Goal: Task Accomplishment & Management: Manage account settings

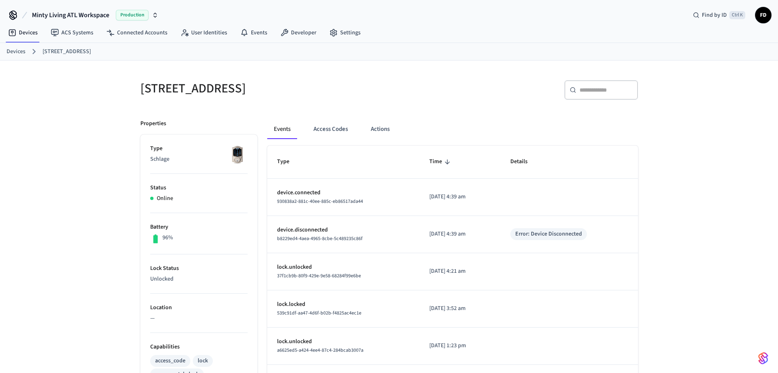
click at [26, 54] on ol "Devices [STREET_ADDRESS]" at bounding box center [392, 51] width 771 height 11
click at [22, 54] on link "Devices" at bounding box center [16, 51] width 19 height 9
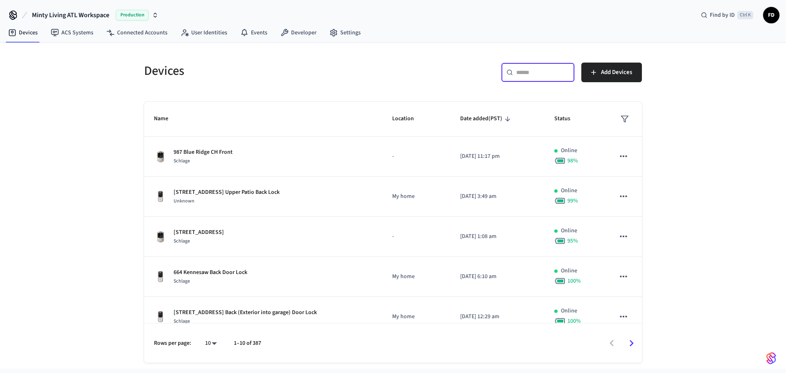
click at [545, 74] on input "text" at bounding box center [542, 72] width 53 height 8
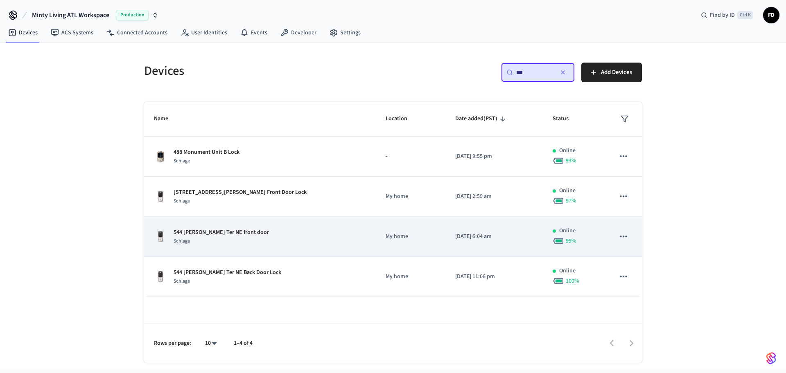
type input "***"
click at [291, 252] on td "544 [PERSON_NAME] Ter NE front door Schlage" at bounding box center [260, 237] width 232 height 40
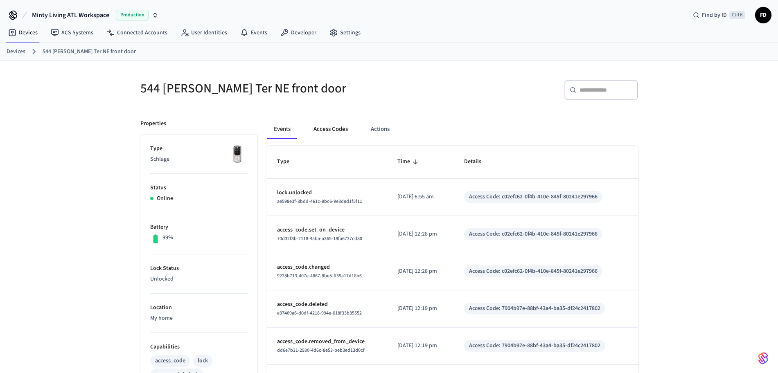
click at [324, 130] on button "Access Codes" at bounding box center [330, 129] width 47 height 20
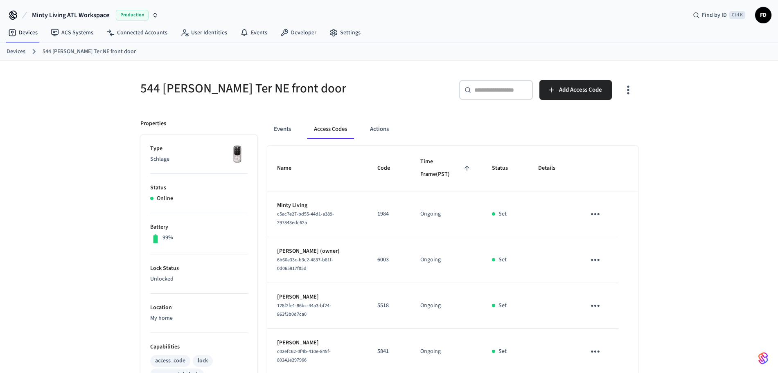
scroll to position [220, 0]
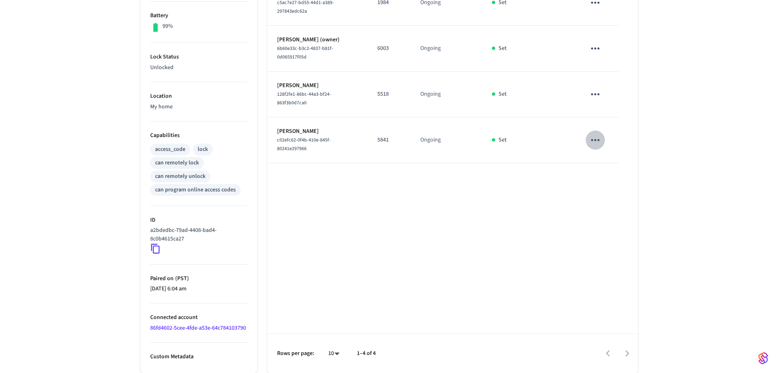
click at [599, 135] on icon "sticky table" at bounding box center [595, 140] width 13 height 13
click at [610, 150] on li "Edit" at bounding box center [614, 155] width 39 height 22
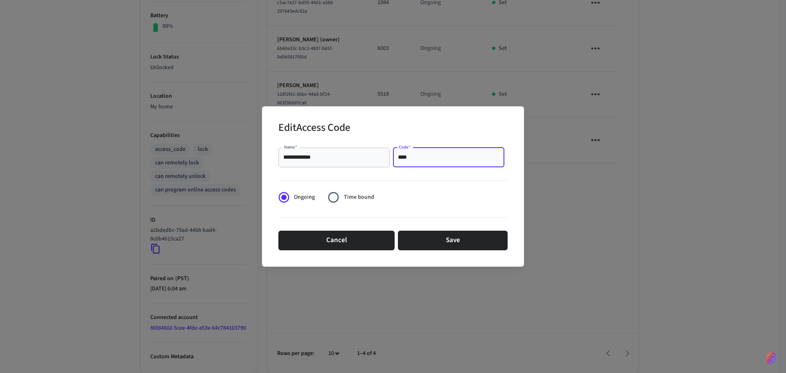
click at [415, 154] on input "****" at bounding box center [448, 157] width 101 height 8
paste input "text"
type input "****"
click at [446, 241] on button "Save" at bounding box center [453, 241] width 110 height 20
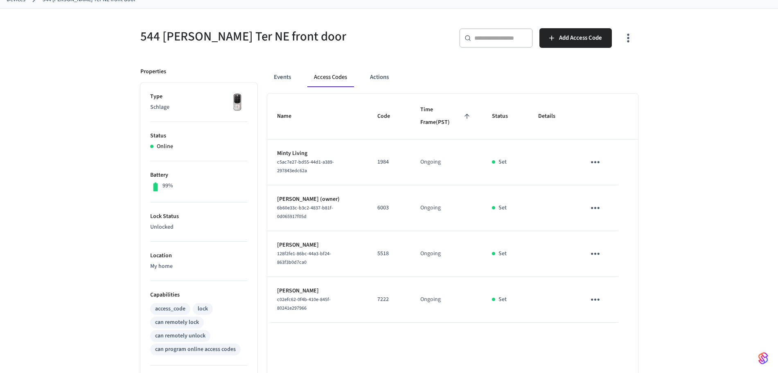
scroll to position [0, 0]
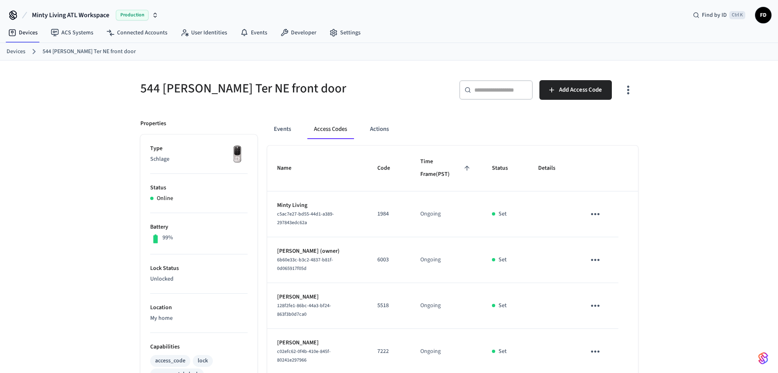
click at [18, 52] on link "Devices" at bounding box center [16, 51] width 19 height 9
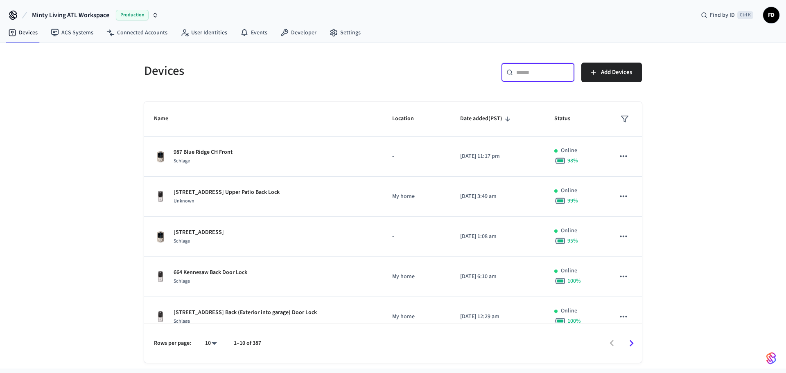
click at [516, 71] on input "text" at bounding box center [542, 72] width 53 height 8
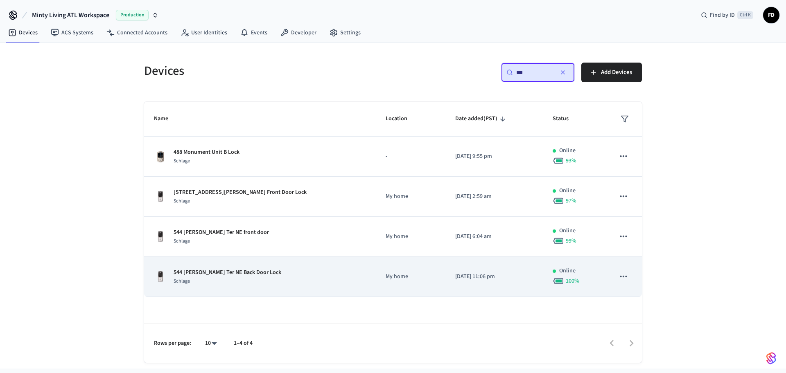
type input "***"
click at [313, 277] on div "544 [PERSON_NAME] Ter NE Back Door Lock Schlage" at bounding box center [260, 276] width 212 height 17
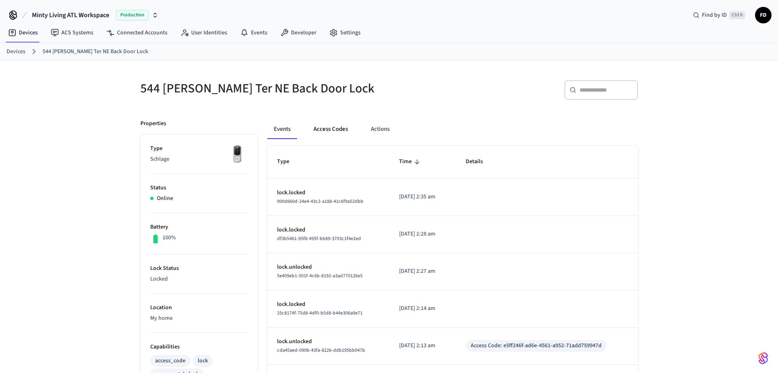
click at [333, 130] on button "Access Codes" at bounding box center [330, 129] width 47 height 20
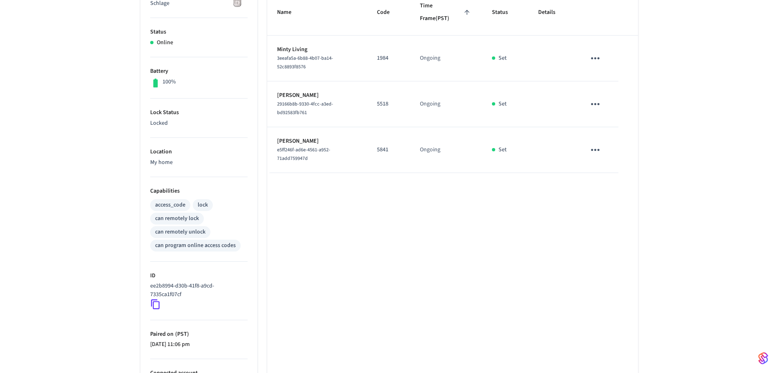
scroll to position [192, 0]
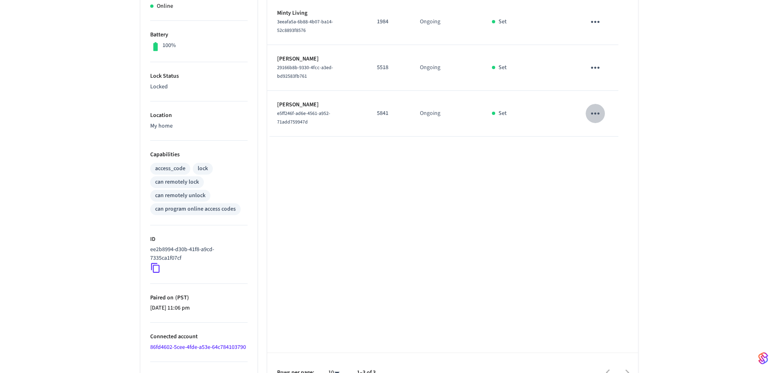
click at [592, 113] on icon "sticky table" at bounding box center [595, 114] width 9 height 2
click at [601, 137] on li "Edit" at bounding box center [616, 132] width 39 height 22
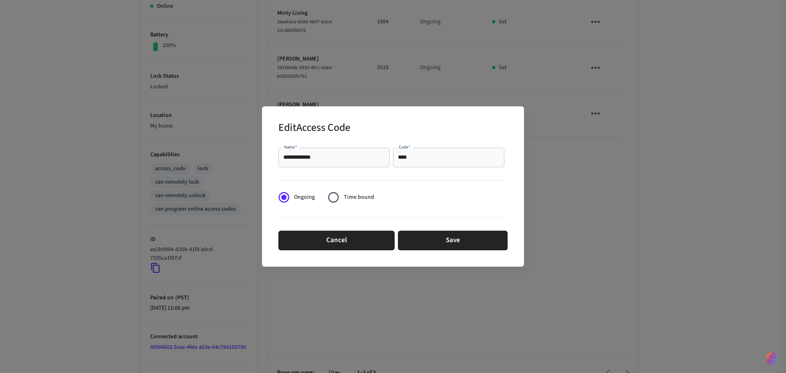
click at [458, 148] on div "**** Code   *" at bounding box center [448, 158] width 111 height 20
paste input "text"
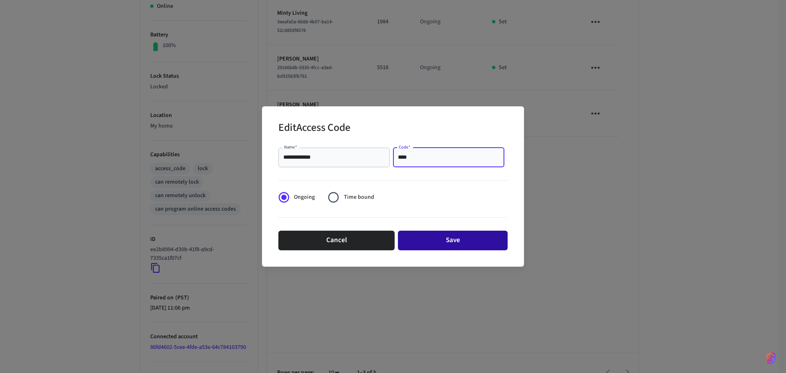
type input "****"
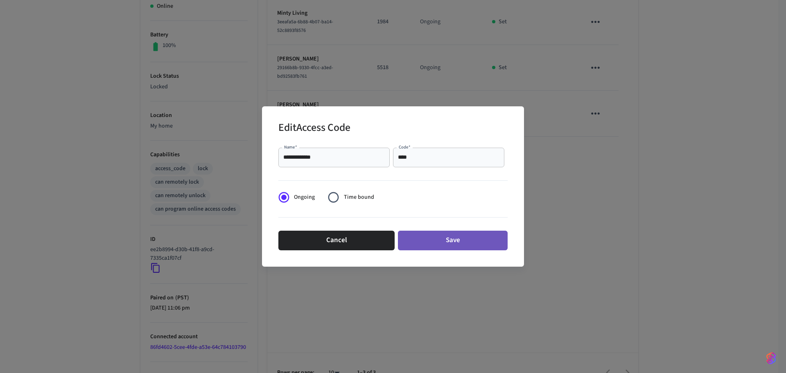
click at [455, 232] on button "Save" at bounding box center [453, 241] width 110 height 20
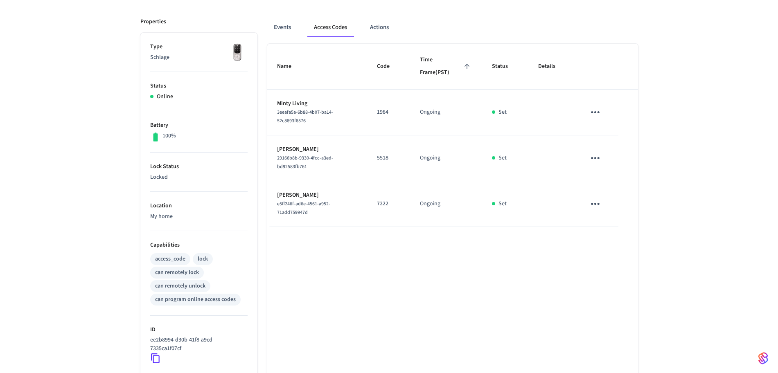
scroll to position [101, 0]
drag, startPoint x: 274, startPoint y: 196, endPoint x: 320, endPoint y: 191, distance: 46.5
click at [320, 191] on td "[PERSON_NAME] e5ff246f-ad6e-4561-a952-71add759947d" at bounding box center [317, 205] width 100 height 46
copy p "[PERSON_NAME]"
click at [131, 231] on div "Properties Type Schlage Status Online Battery 100% Lock Status Locked Location …" at bounding box center [194, 245] width 127 height 475
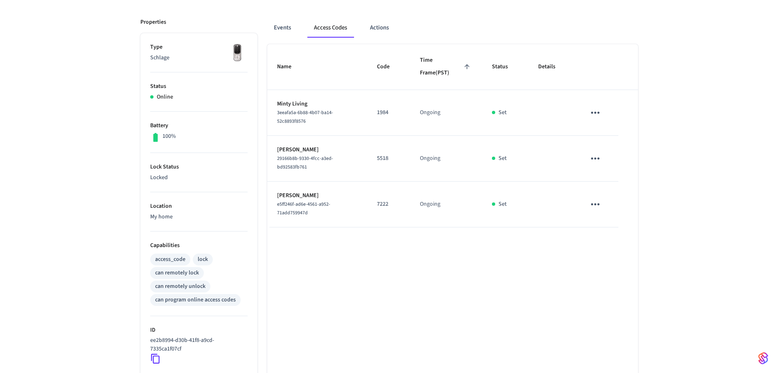
click at [490, 259] on div "Name Code Time Frame (PST) Status Details Minty Living 3eeafa5a-6b88-4b07-ba14-…" at bounding box center [452, 263] width 371 height 439
click at [601, 203] on icon "sticky table" at bounding box center [595, 204] width 13 height 13
click at [614, 250] on li "Delete" at bounding box center [614, 250] width 39 height 22
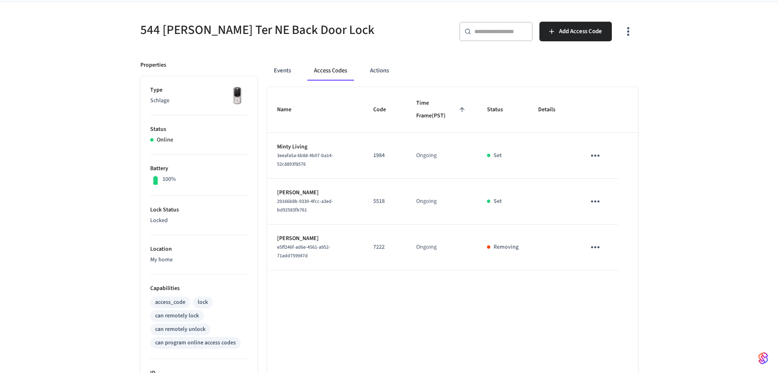
scroll to position [58, 0]
click at [572, 34] on span "Add Access Code" at bounding box center [580, 32] width 43 height 11
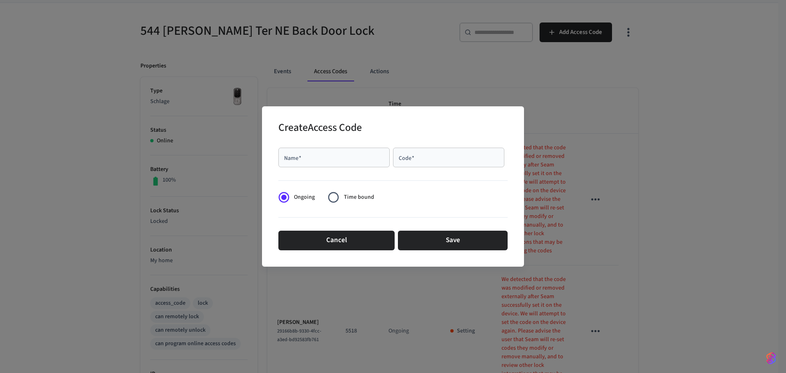
click at [375, 153] on div "Name   *" at bounding box center [333, 158] width 111 height 20
type input "**********"
click at [424, 157] on input "Code   *" at bounding box center [448, 157] width 101 height 8
paste input "**********"
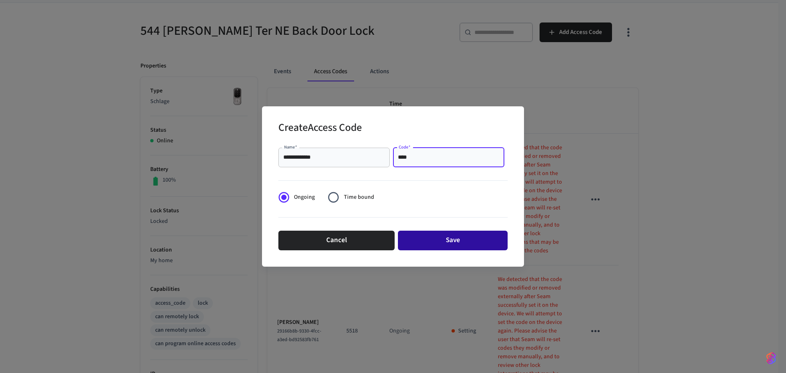
type input "****"
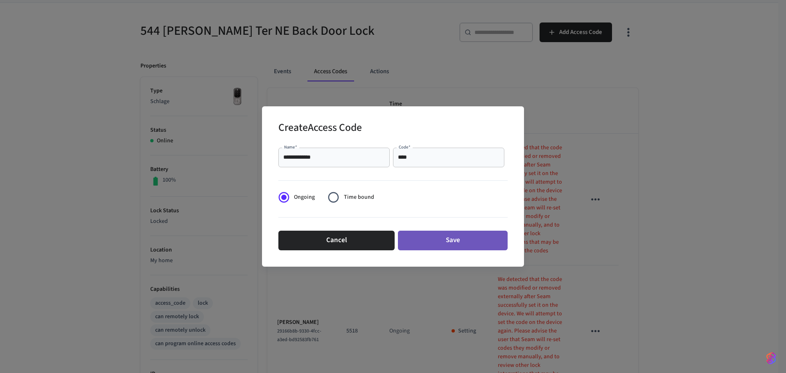
click at [428, 238] on button "Save" at bounding box center [453, 241] width 110 height 20
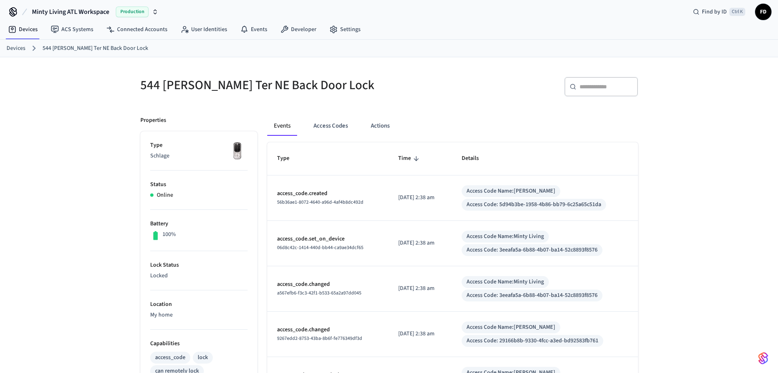
scroll to position [3, 0]
click at [21, 49] on link "Devices" at bounding box center [16, 49] width 19 height 9
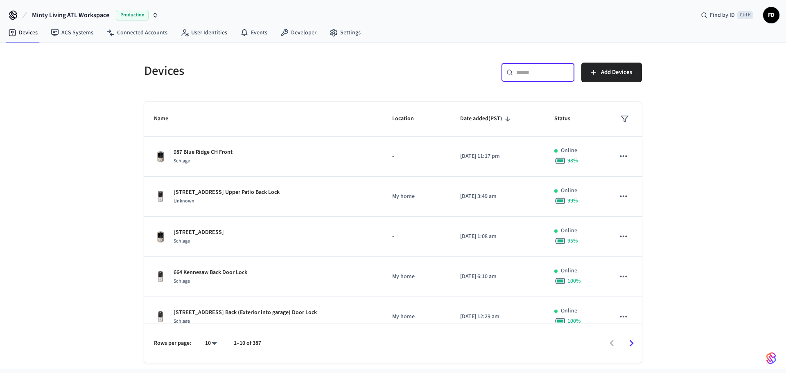
click at [552, 73] on input "text" at bounding box center [542, 72] width 53 height 8
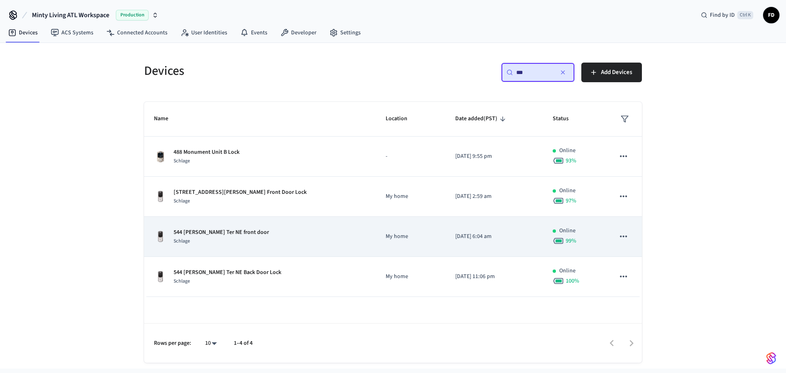
type input "***"
click at [299, 243] on div "544 [PERSON_NAME] Ter NE front door Schlage" at bounding box center [260, 236] width 212 height 17
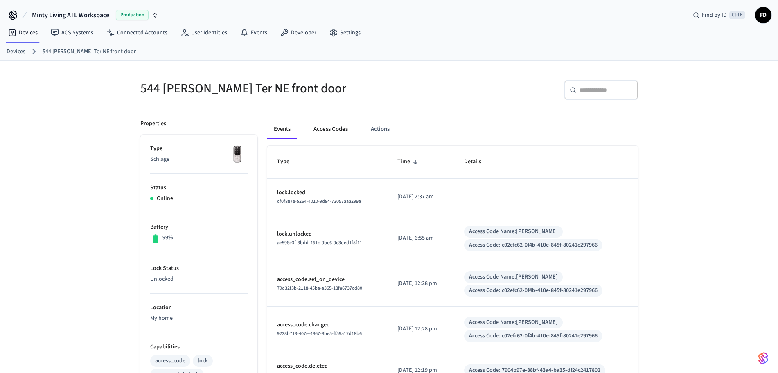
click at [324, 129] on button "Access Codes" at bounding box center [330, 129] width 47 height 20
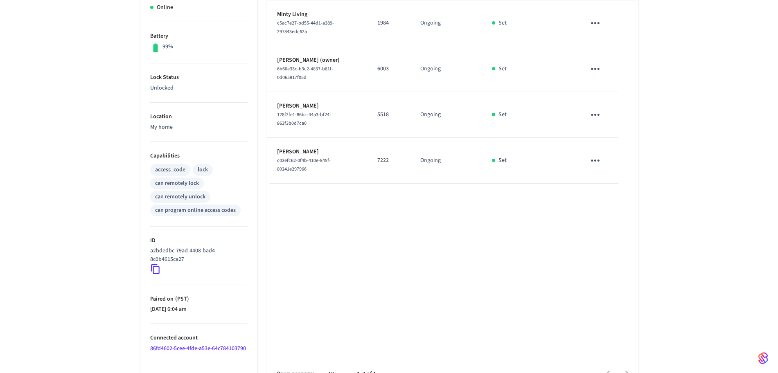
scroll to position [187, 0]
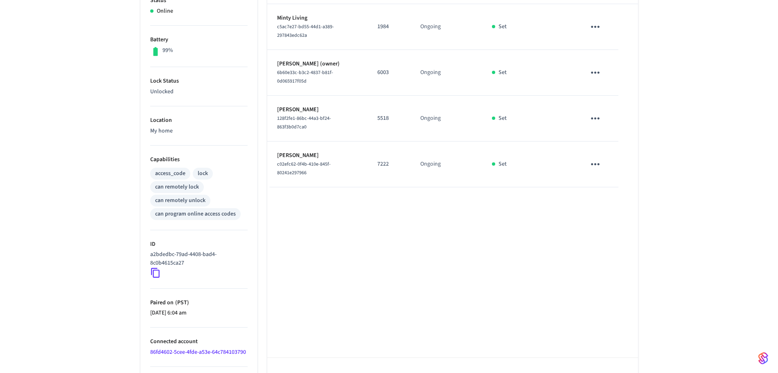
click at [599, 165] on icon "sticky table" at bounding box center [595, 164] width 13 height 13
click at [611, 214] on li "Delete" at bounding box center [614, 210] width 39 height 22
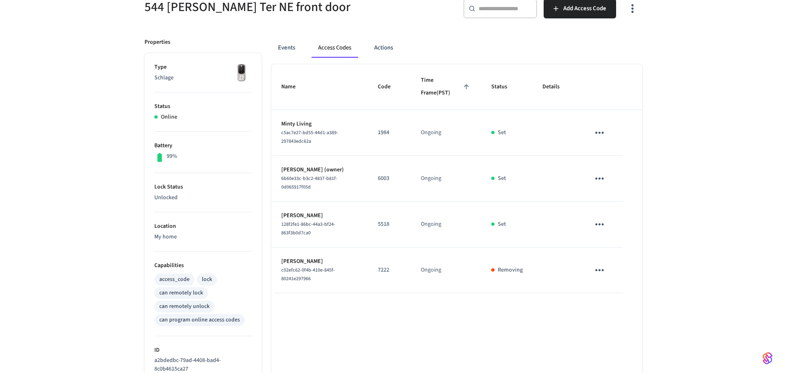
scroll to position [81, 0]
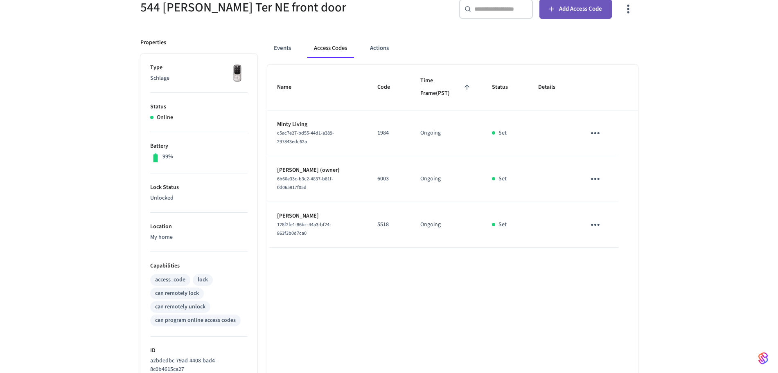
click at [579, 10] on span "Add Access Code" at bounding box center [580, 9] width 43 height 11
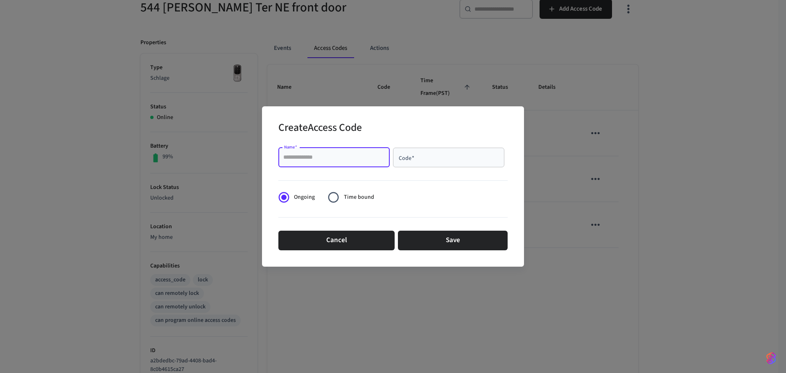
click at [366, 153] on input "Name   *" at bounding box center [333, 157] width 101 height 8
paste input "*******"
type input "**********"
click at [414, 160] on input "Code   *" at bounding box center [448, 157] width 101 height 8
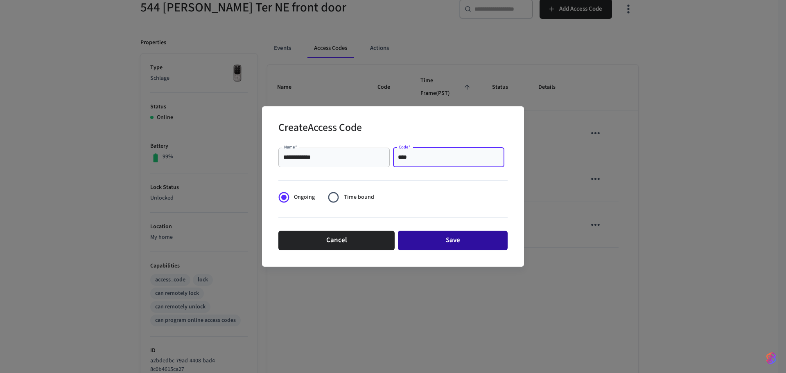
type input "****"
click at [447, 238] on button "Save" at bounding box center [453, 241] width 110 height 20
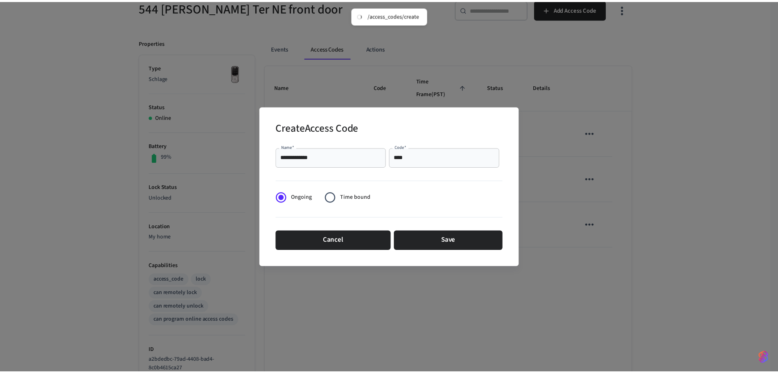
scroll to position [80, 0]
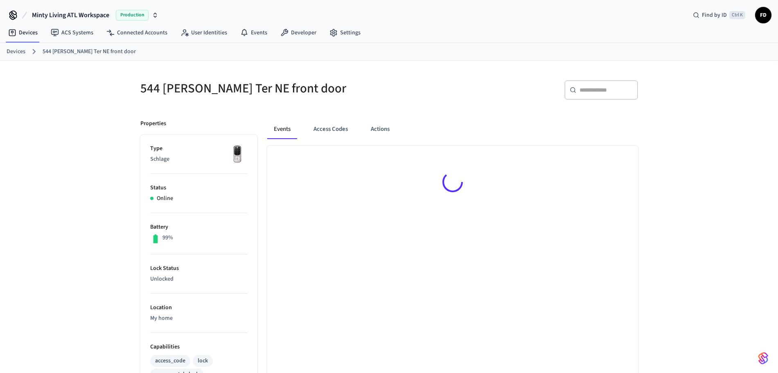
scroll to position [11, 0]
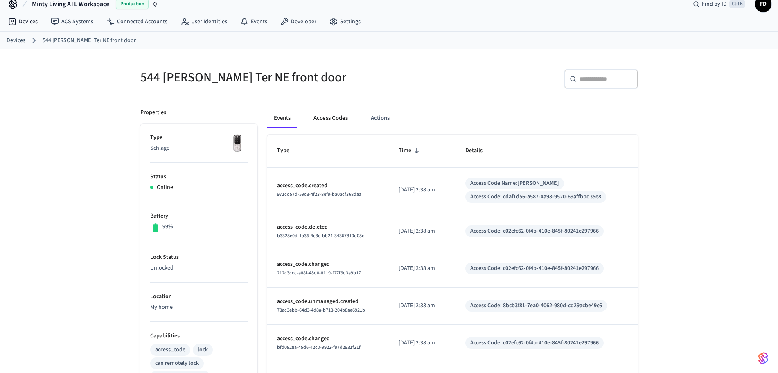
click at [338, 117] on button "Access Codes" at bounding box center [330, 118] width 47 height 20
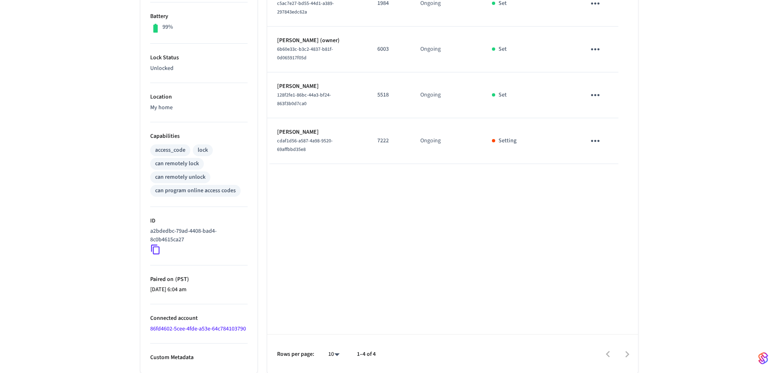
scroll to position [220, 0]
click at [92, 172] on div "544 Winton Ter NE front door ​ ​ Add Access Code Properties Type Schlage Status…" at bounding box center [389, 111] width 778 height 524
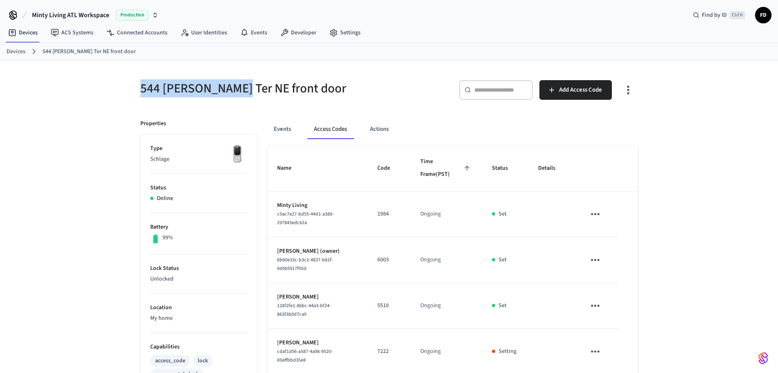
drag, startPoint x: 142, startPoint y: 91, endPoint x: 236, endPoint y: 86, distance: 93.4
click at [236, 86] on h5 "544 [PERSON_NAME] Ter NE front door" at bounding box center [262, 88] width 244 height 17
copy h5 "544 Winton Ter NE"
